Goal: Find specific page/section: Find specific page/section

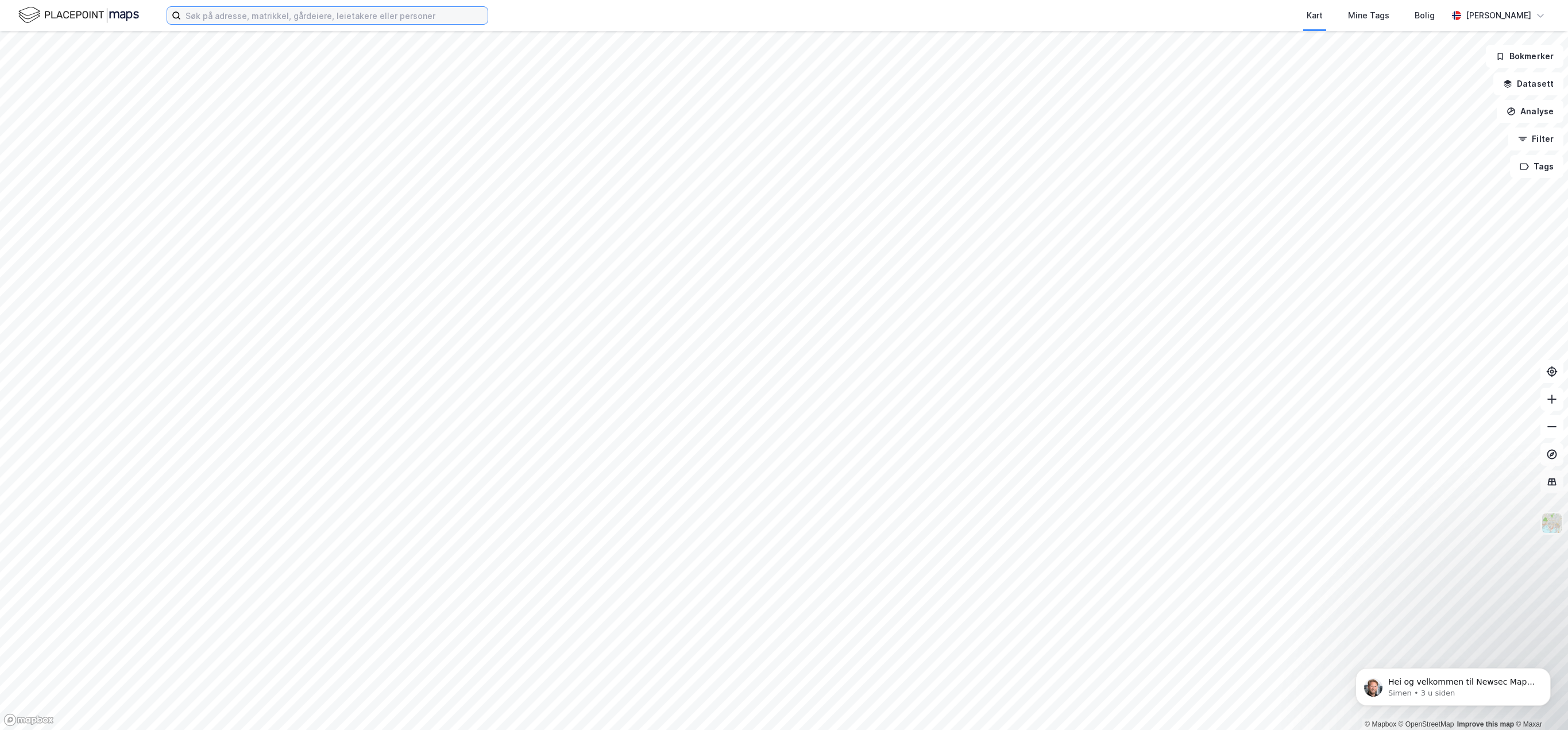
click at [299, 12] on input at bounding box center [334, 15] width 307 height 17
paste input "AHA AS"
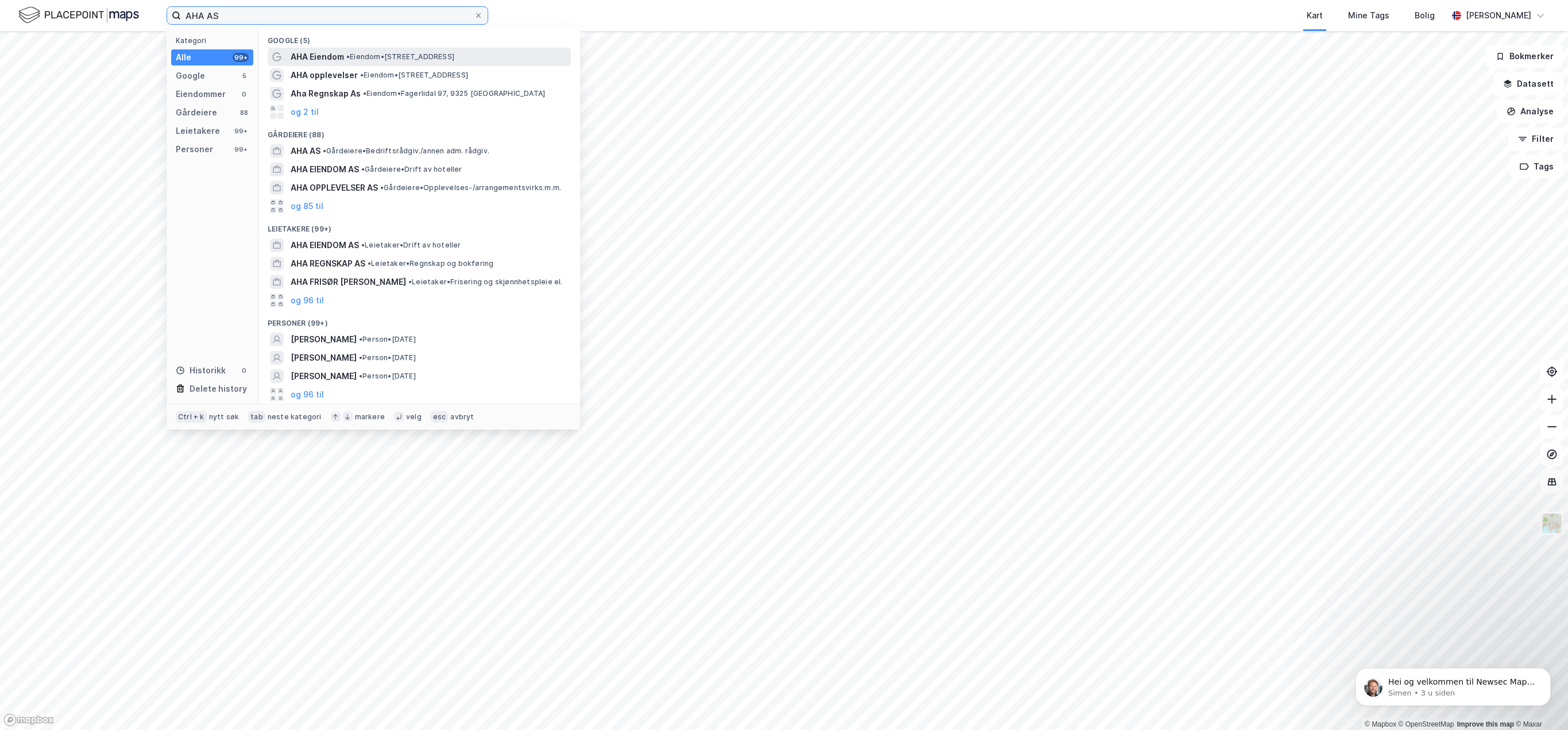
type input "AHA AS"
click at [329, 57] on span "AHA Eiendom" at bounding box center [317, 57] width 54 height 14
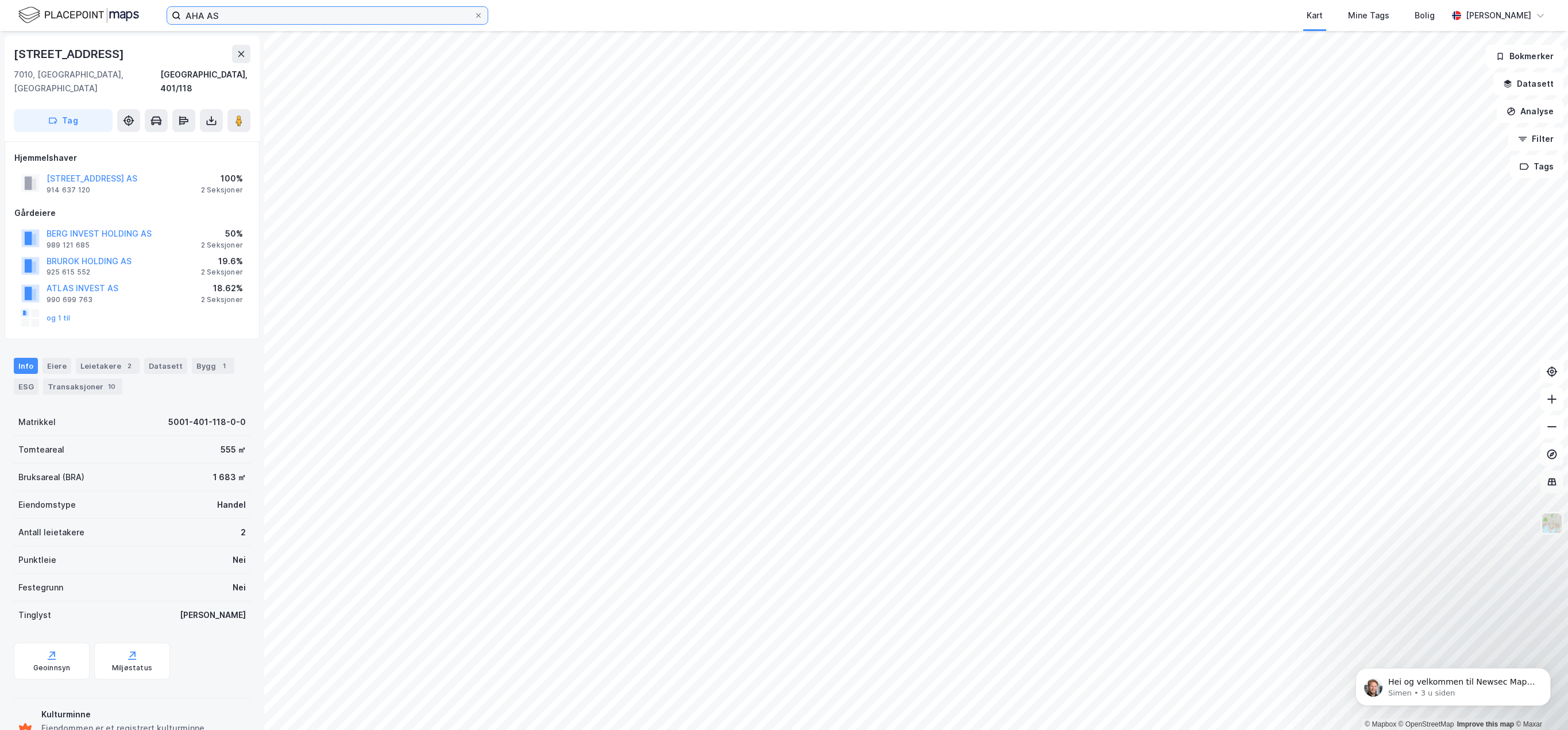
click at [382, 18] on input "AHA AS" at bounding box center [327, 15] width 293 height 17
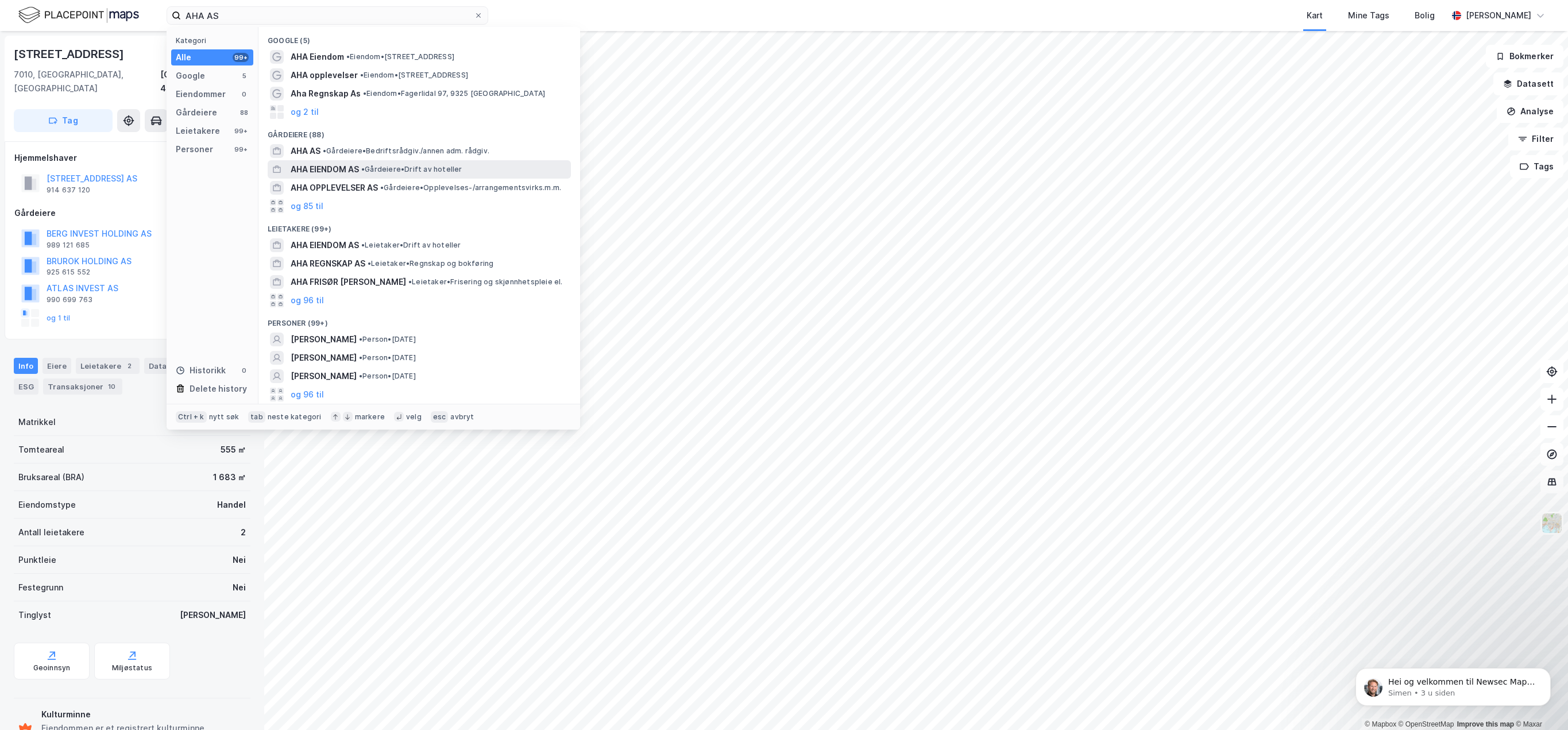
click at [343, 167] on span "AHA EIENDOM AS" at bounding box center [324, 169] width 68 height 14
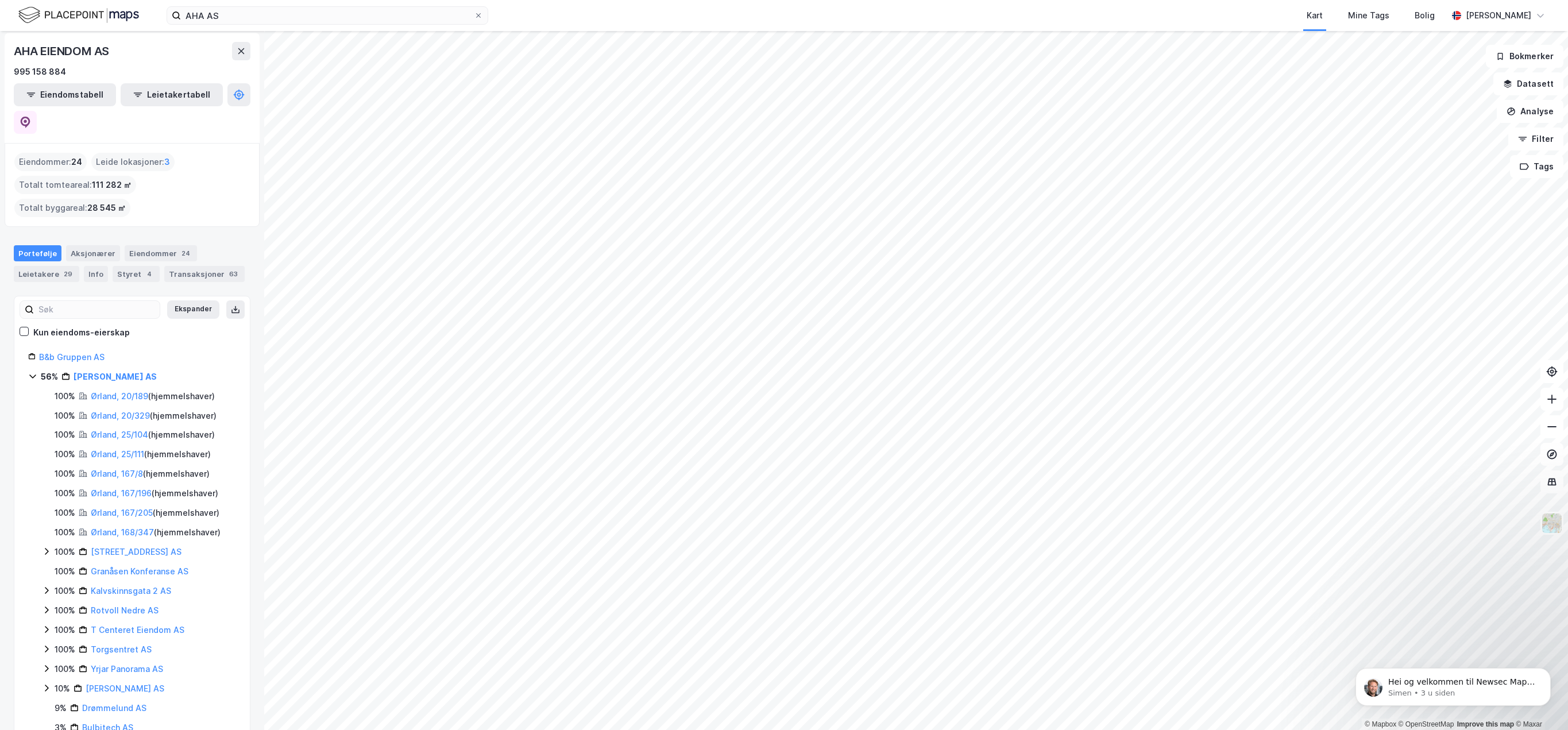
scroll to position [7, 0]
